Goal: Transaction & Acquisition: Obtain resource

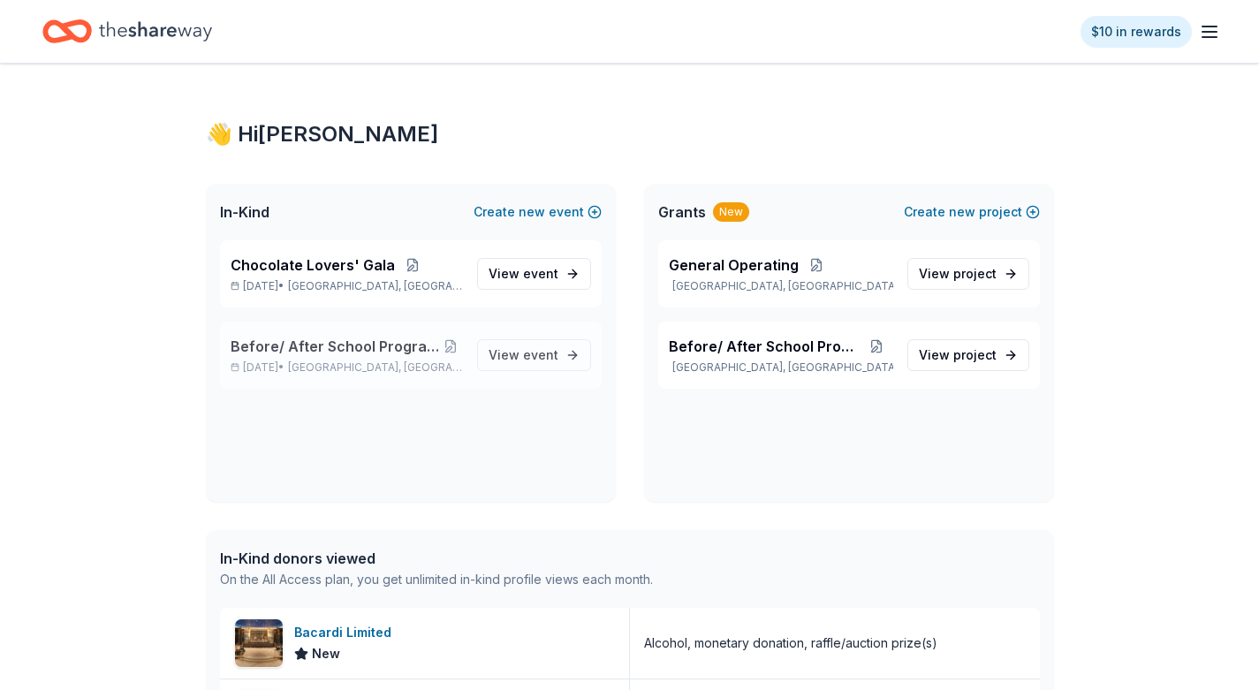
click at [416, 345] on span "Before/ After School Program [DATE]-[DATE]" at bounding box center [335, 346] width 209 height 21
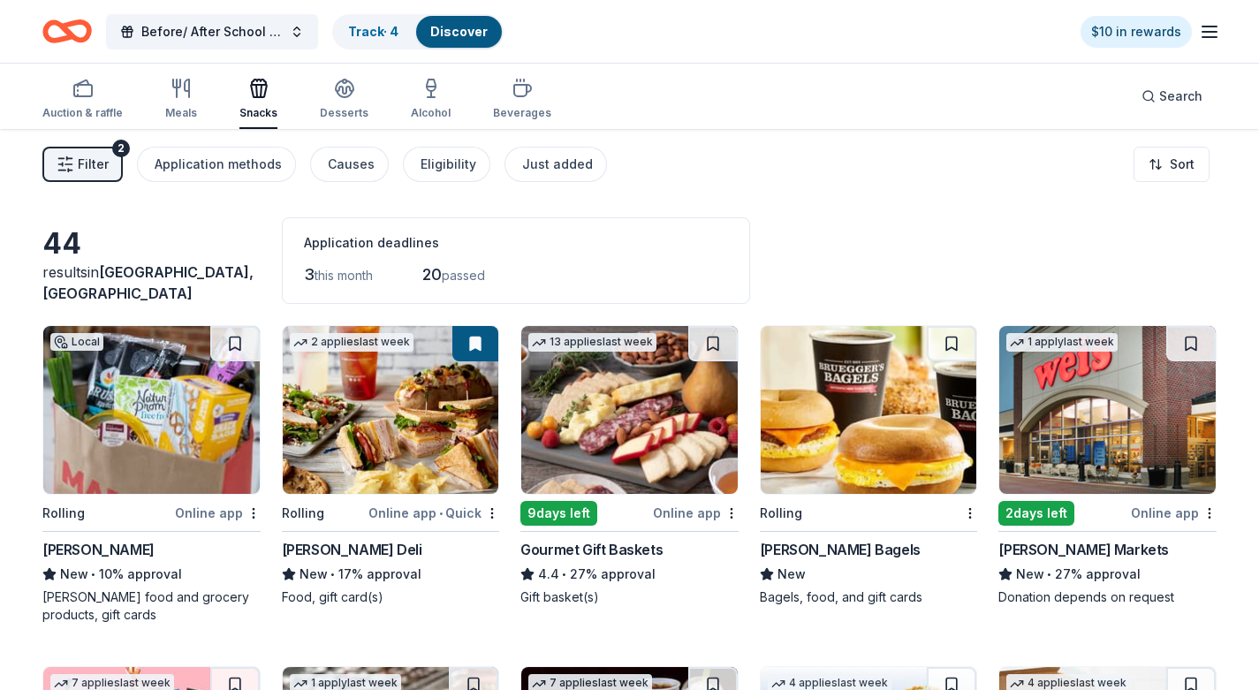
click at [122, 455] on img at bounding box center [151, 410] width 216 height 168
